Goal: Transaction & Acquisition: Download file/media

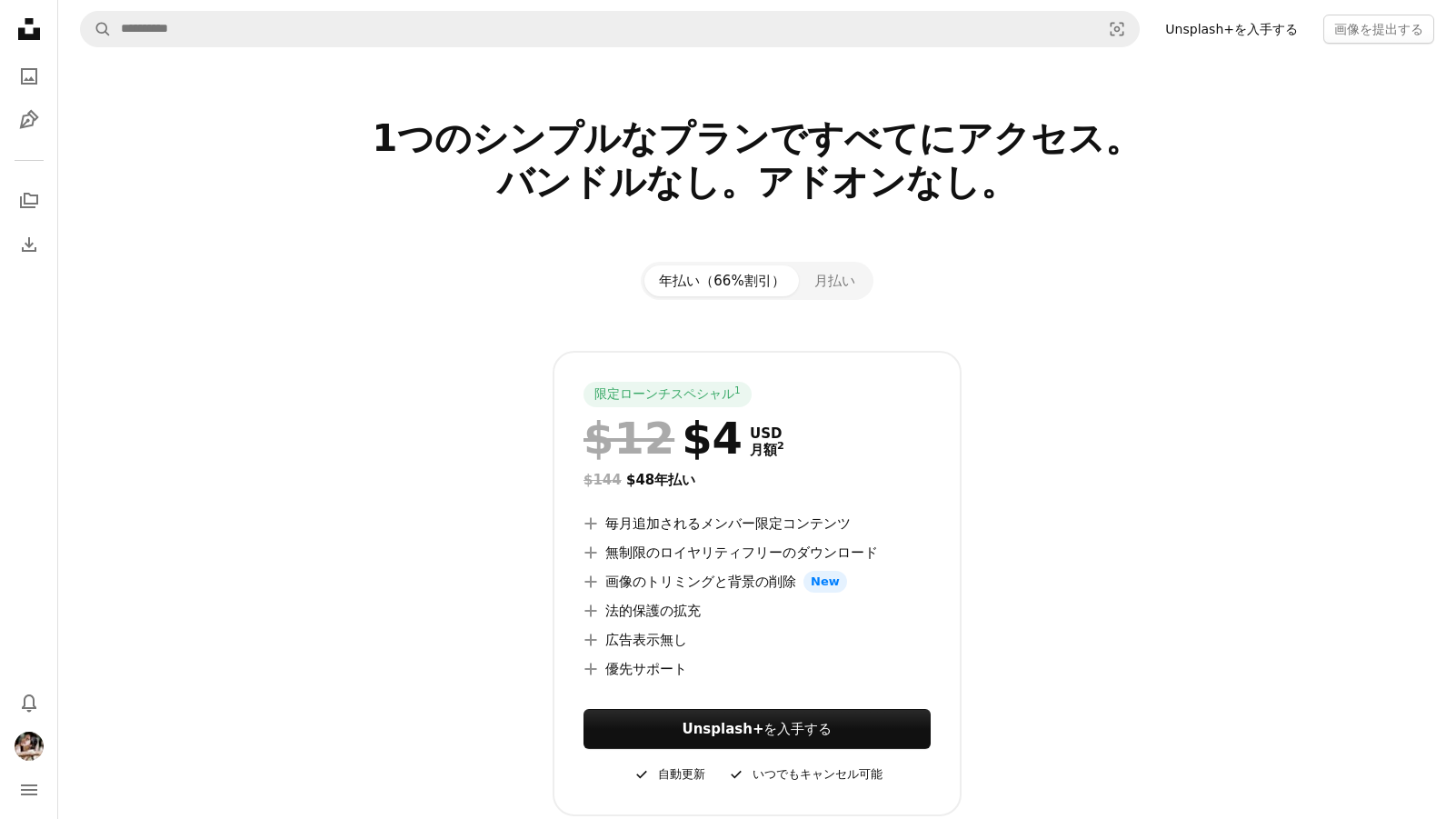
click at [23, 31] on icon at bounding box center [28, 28] width 22 height 22
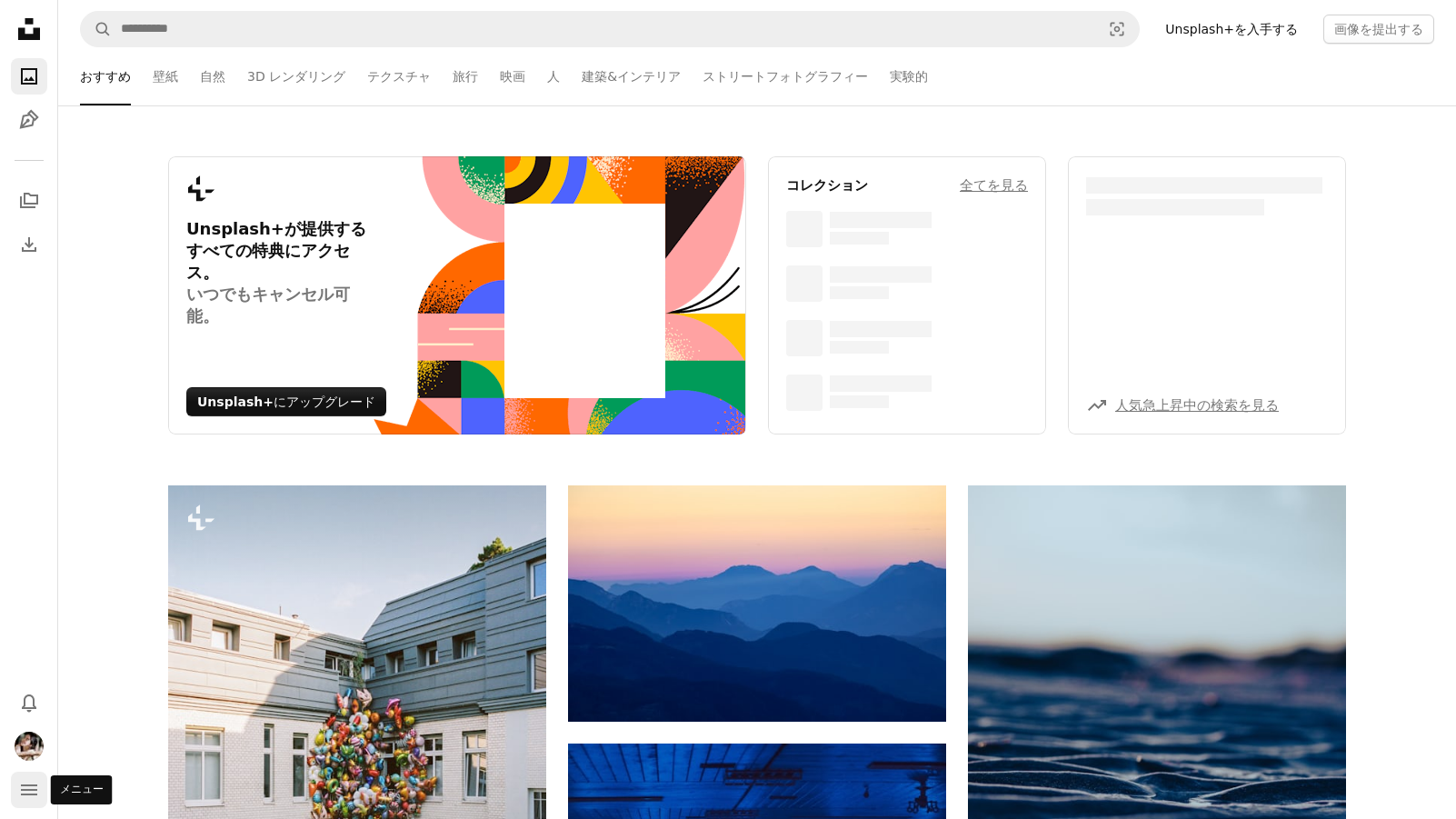
click at [20, 774] on button "navigation menu" at bounding box center [29, 789] width 37 height 37
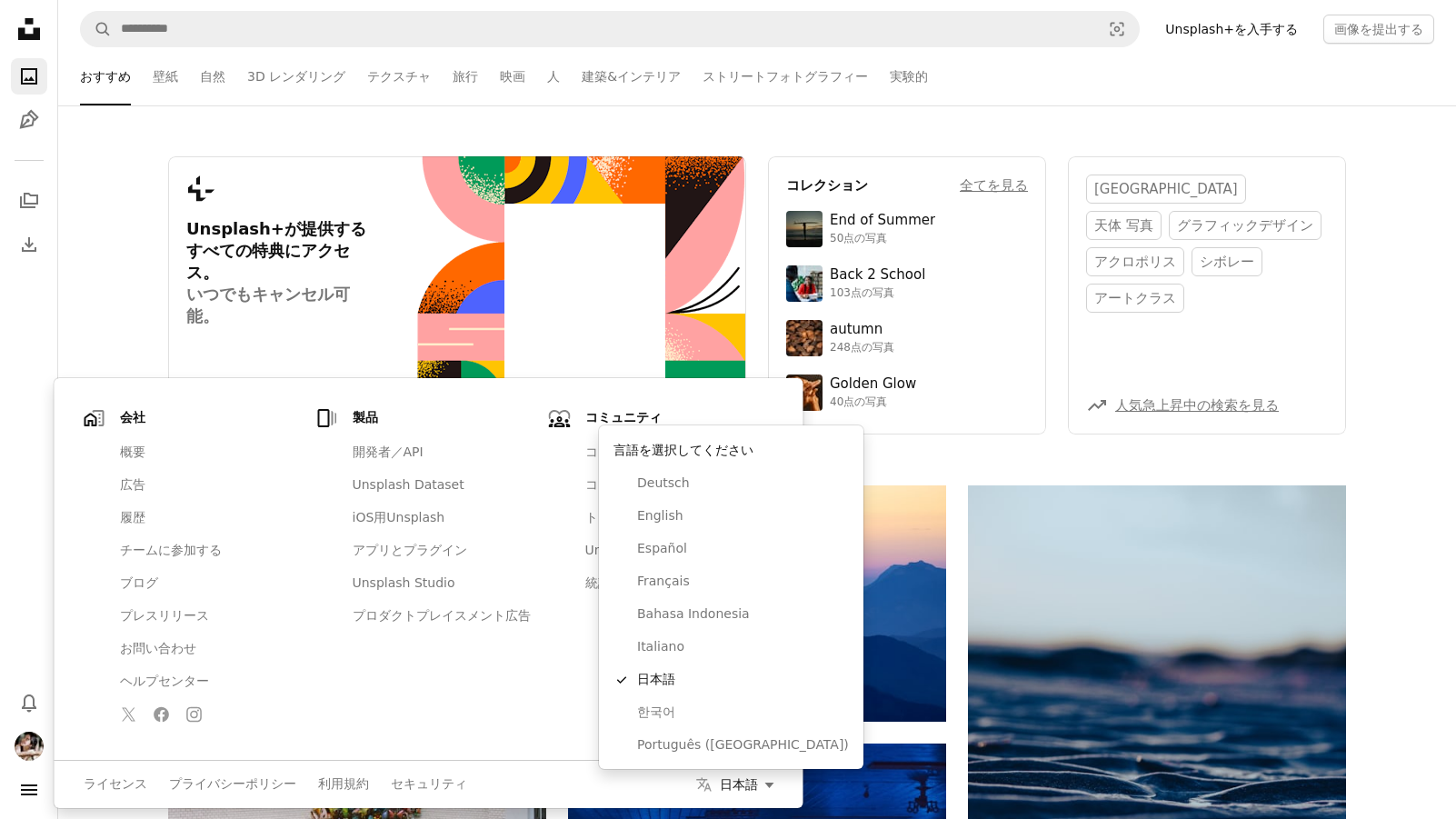
click at [760, 782] on button "Localization icon 日本語" at bounding box center [735, 783] width 78 height 16
click at [678, 515] on span "English" at bounding box center [743, 516] width 212 height 18
